Goal: Find specific page/section: Find specific page/section

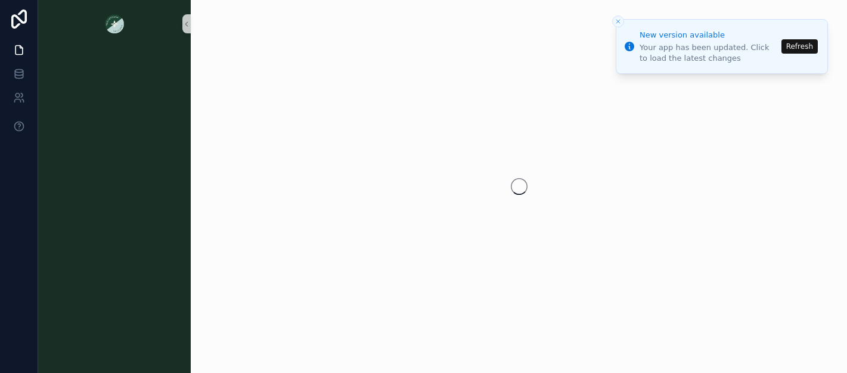
click at [797, 49] on button "Refresh" at bounding box center [800, 46] width 36 height 14
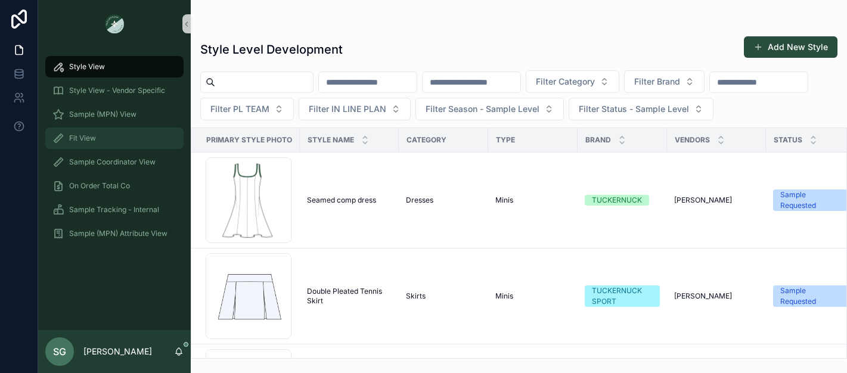
click at [95, 141] on span "Fit View" at bounding box center [82, 139] width 27 height 10
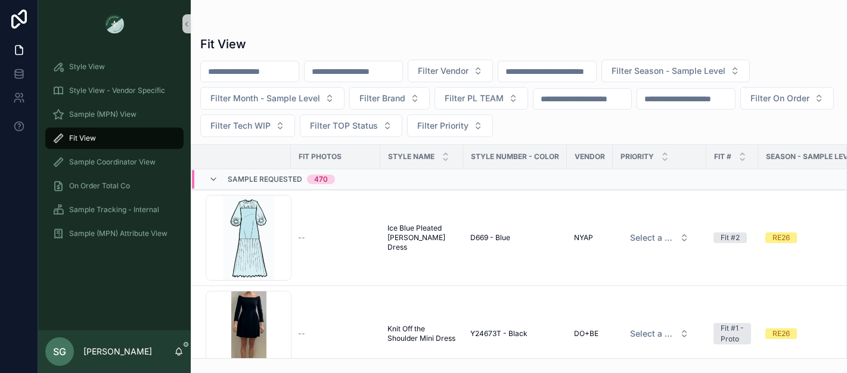
click at [387, 71] on input "scrollable content" at bounding box center [354, 71] width 98 height 17
type input "***"
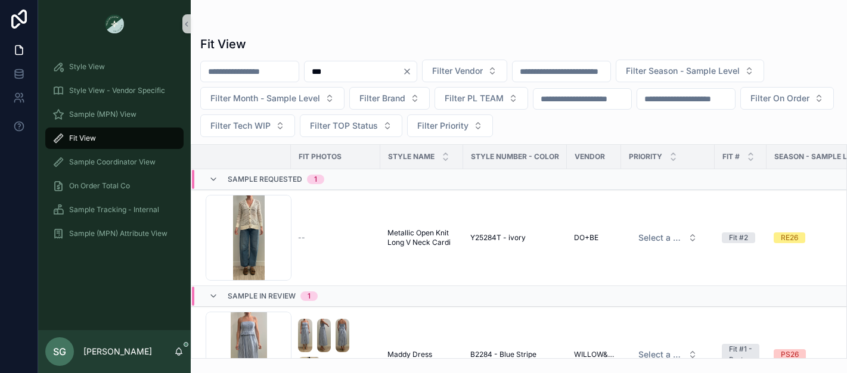
click at [410, 70] on icon "Clear" at bounding box center [407, 71] width 5 height 5
click at [493, 70] on button "Filter Vendor" at bounding box center [450, 71] width 85 height 23
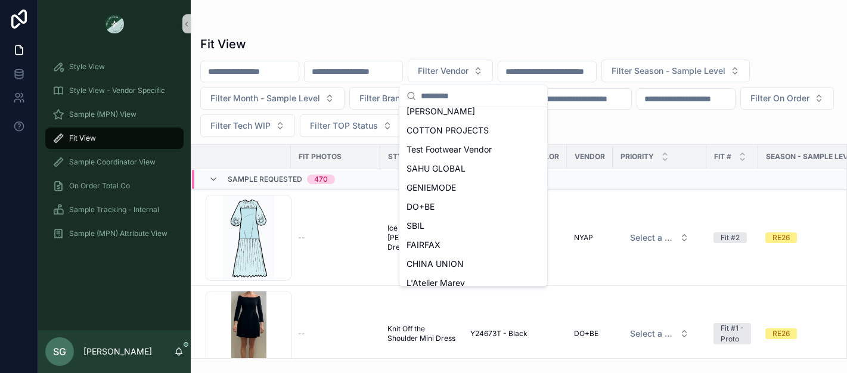
scroll to position [193, 0]
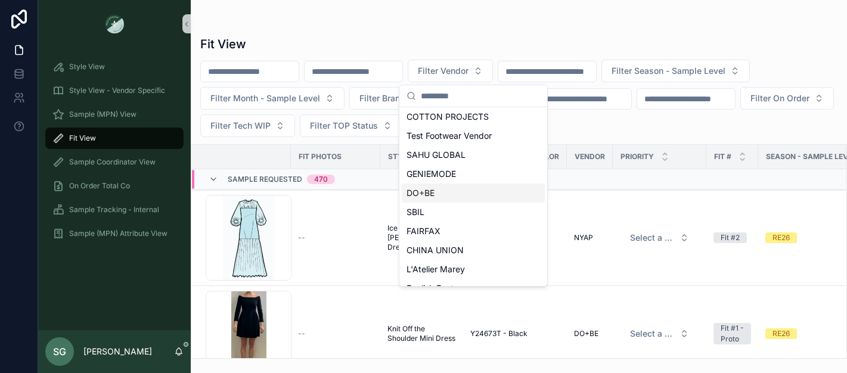
click at [435, 193] on span "DO+BE" at bounding box center [421, 193] width 28 height 12
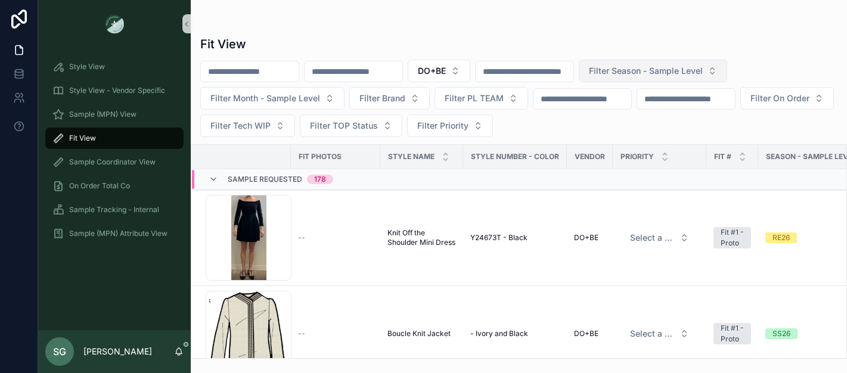
click at [656, 70] on span "Filter Season - Sample Level" at bounding box center [646, 71] width 114 height 12
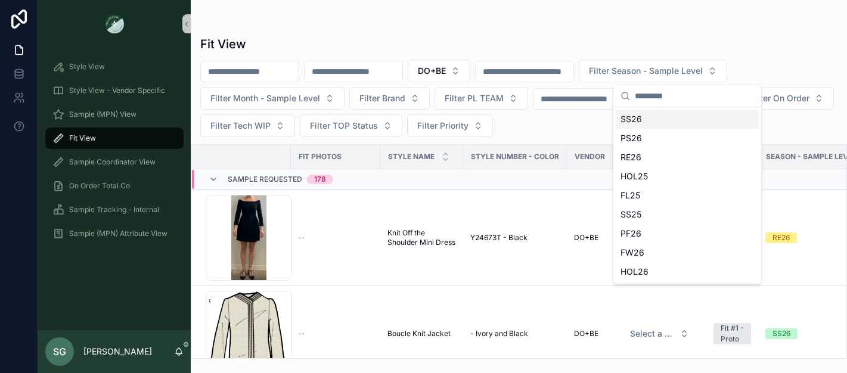
click at [646, 119] on div "SS26" at bounding box center [687, 119] width 143 height 19
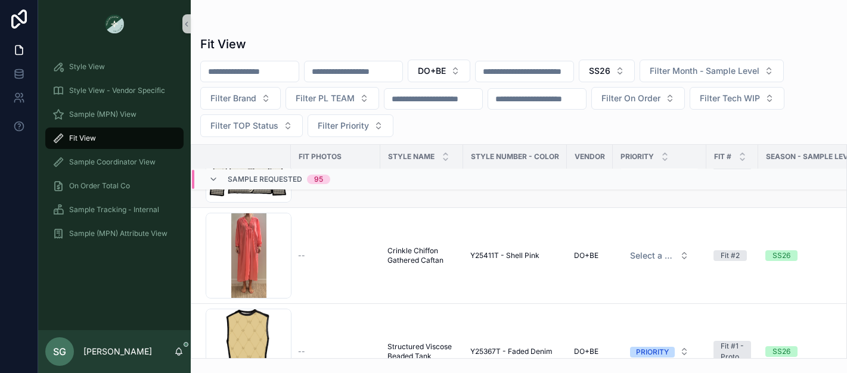
scroll to position [80, 0]
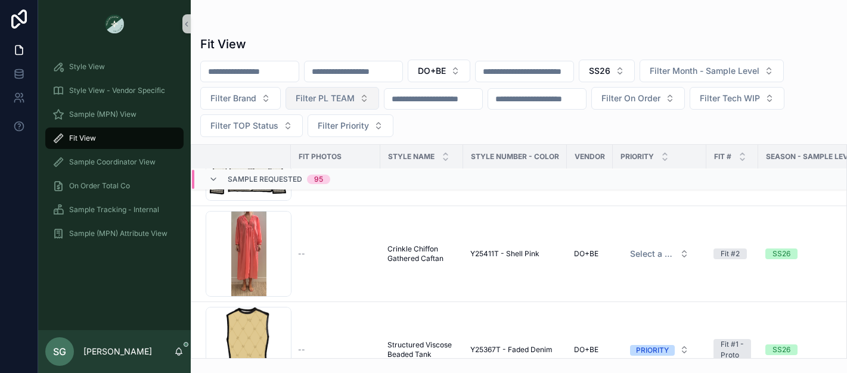
click at [359, 101] on button "Filter PL TEAM" at bounding box center [333, 98] width 94 height 23
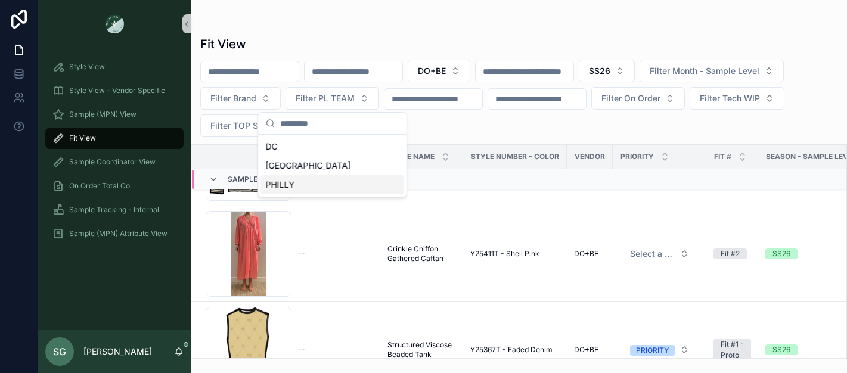
click at [317, 182] on div "PHILLY" at bounding box center [332, 184] width 143 height 19
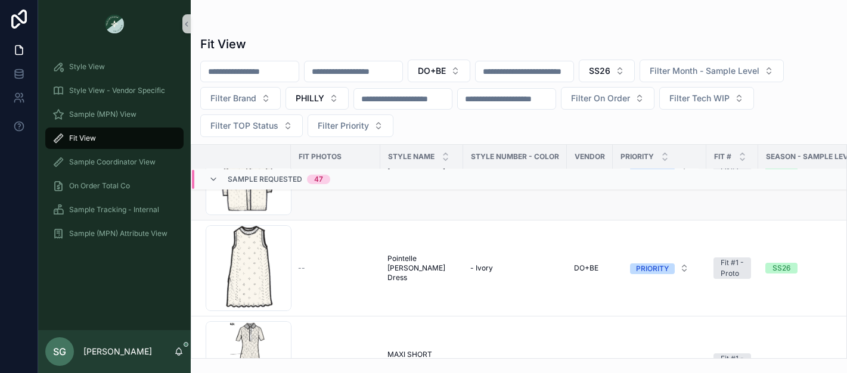
scroll to position [2722, 0]
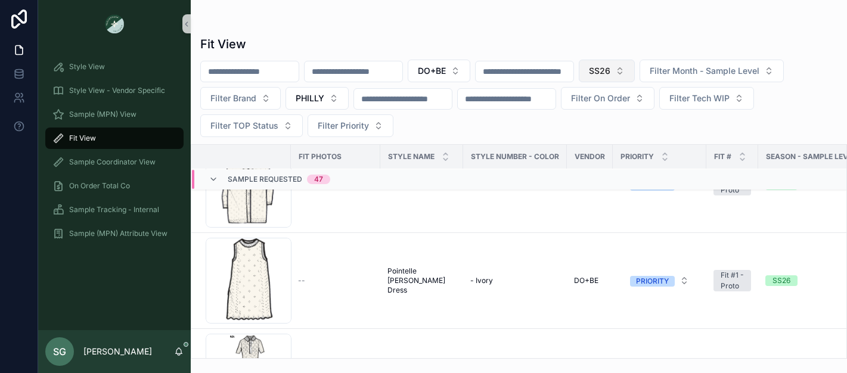
click at [635, 69] on button "SS26" at bounding box center [607, 71] width 56 height 23
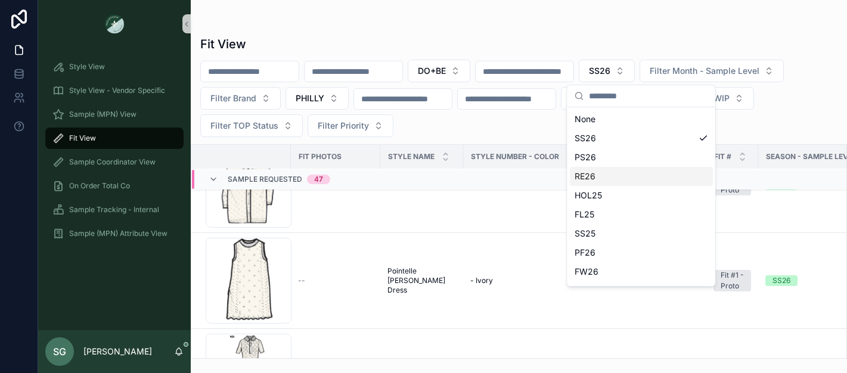
click at [591, 176] on div "RE26" at bounding box center [641, 176] width 143 height 19
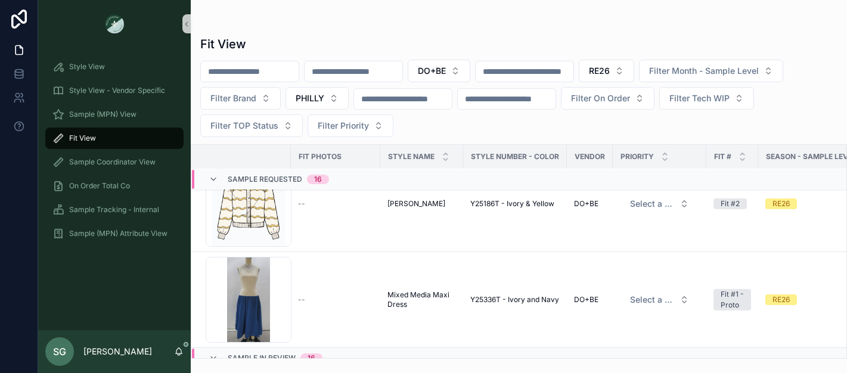
scroll to position [1397, 0]
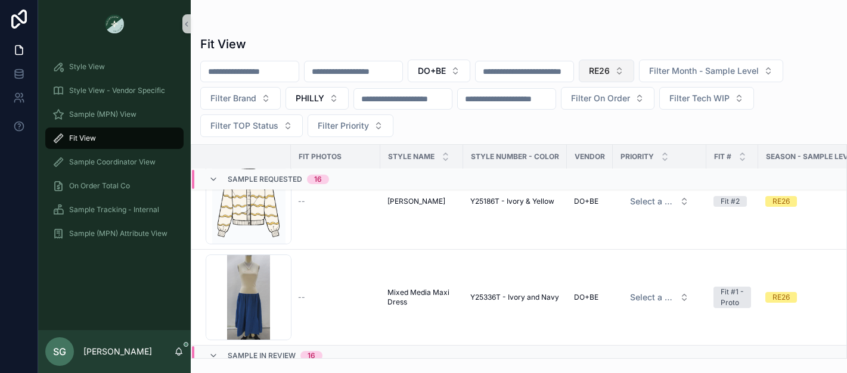
click at [634, 73] on button "RE26" at bounding box center [606, 71] width 55 height 23
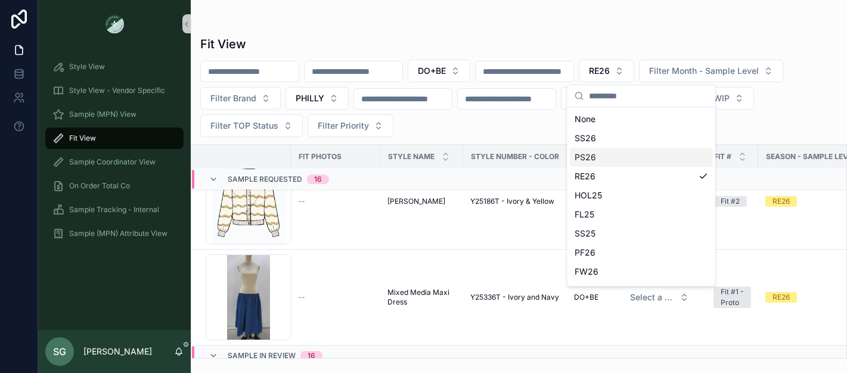
click at [599, 157] on div "PS26" at bounding box center [641, 157] width 143 height 19
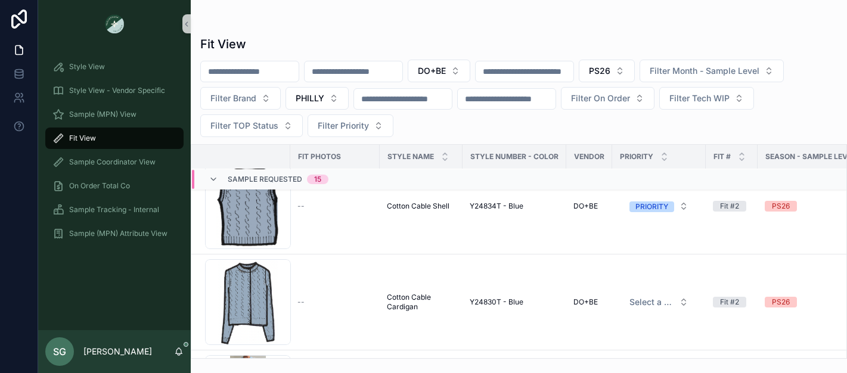
scroll to position [0, 1]
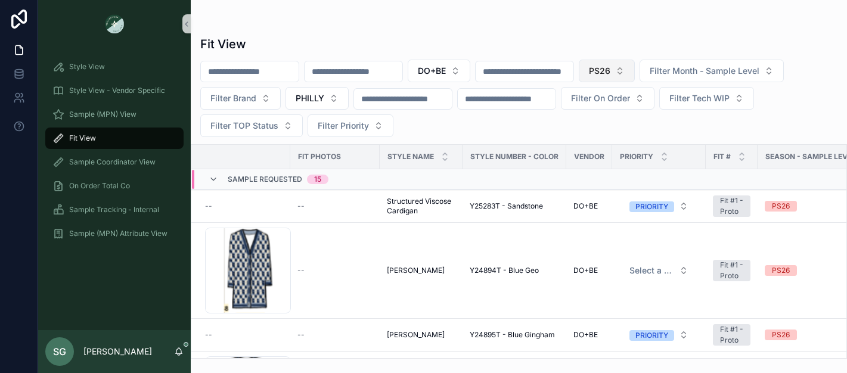
click at [635, 67] on button "PS26" at bounding box center [607, 71] width 56 height 23
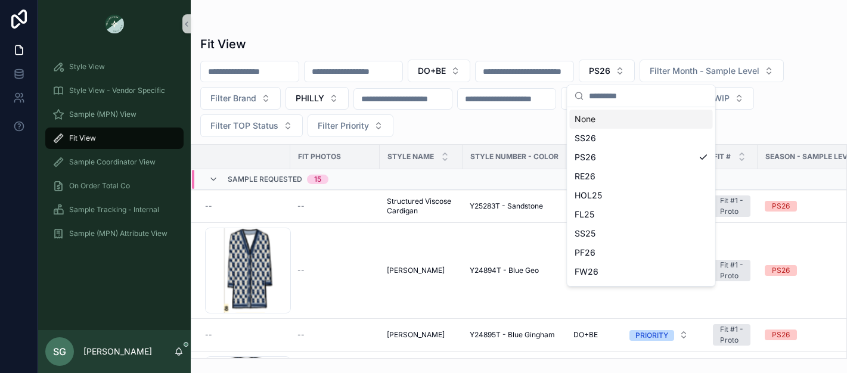
click at [596, 117] on div "None" at bounding box center [641, 119] width 143 height 19
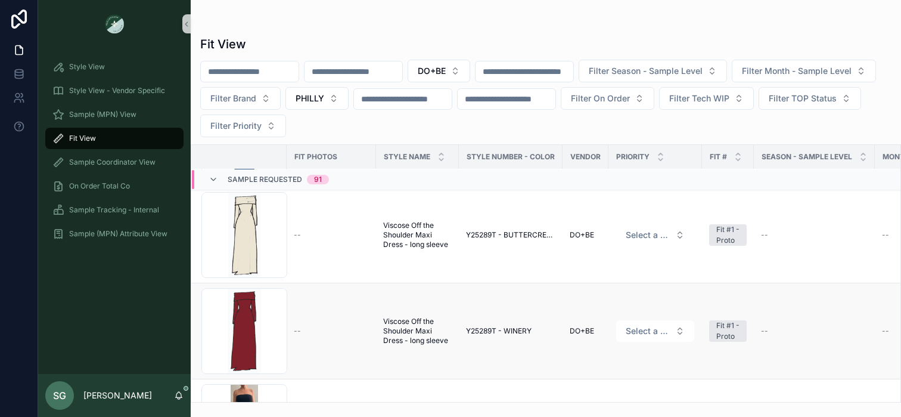
scroll to position [3020, 2]
